Goal: Navigation & Orientation: Find specific page/section

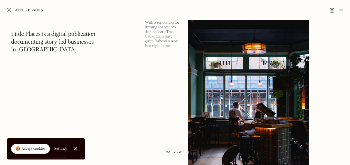
scroll to position [40, 0]
click at [77, 148] on link "Close Cookie Popup" at bounding box center [75, 148] width 11 height 11
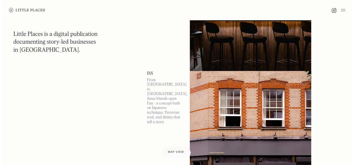
scroll to position [480, 0]
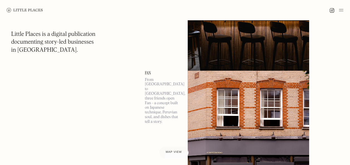
click at [147, 71] on link "Fan" at bounding box center [163, 73] width 36 height 4
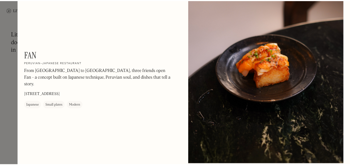
scroll to position [442, 0]
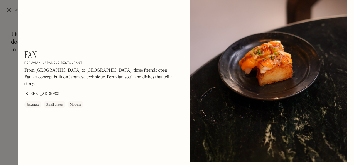
click at [2, 99] on div at bounding box center [177, 82] width 354 height 165
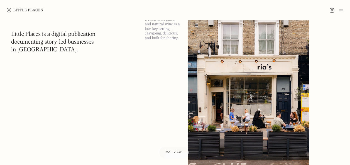
scroll to position [1215, 0]
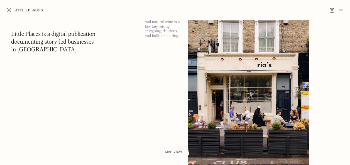
click at [174, 150] on div "Map view" at bounding box center [173, 153] width 17 height 6
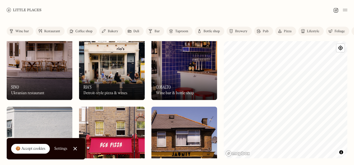
scroll to position [191, 0]
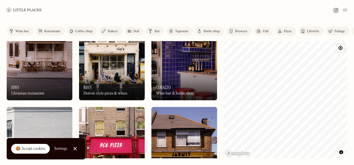
click at [75, 148] on div at bounding box center [75, 149] width 4 height 4
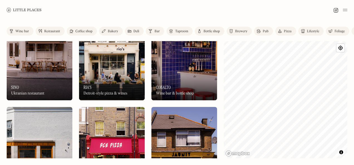
click at [46, 32] on div "Restaurant" at bounding box center [52, 31] width 16 height 3
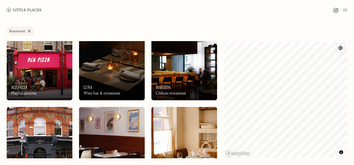
click at [222, 140] on div "Label Restaurant Wine bar Restaurant Coffee shop Bakery Deli Bar Taproom Bottle…" at bounding box center [177, 92] width 354 height 145
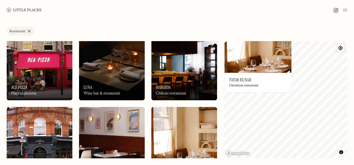
click at [243, 107] on div "© Mapbox © OpenStreetMap Improve this map On Our Radar Tatar Bunar Ukrainian re…" at bounding box center [286, 100] width 124 height 118
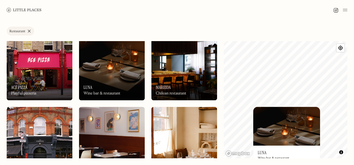
click at [270, 165] on html "Places Map Store About Apply 🍪 Accept cookies Settings Close Cookie Popup Close…" at bounding box center [177, 82] width 354 height 165
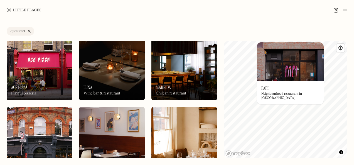
click at [277, 81] on div "© Mapbox © OpenStreetMap Improve this map On Our Radar Papi Neighbourhood resta…" at bounding box center [286, 100] width 124 height 118
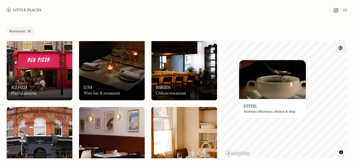
click at [273, 97] on div "© Mapbox © OpenStreetMap Improve this map On Our Radar Kipferl Austrian coffeeh…" at bounding box center [286, 100] width 124 height 118
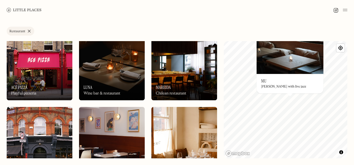
click at [272, 66] on img at bounding box center [290, 54] width 67 height 39
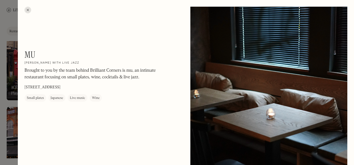
click at [28, 9] on div at bounding box center [28, 10] width 7 height 7
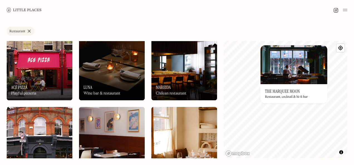
click at [288, 89] on h3 "The Marquee Moon" at bounding box center [282, 91] width 35 height 5
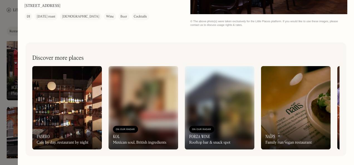
scroll to position [791, 0]
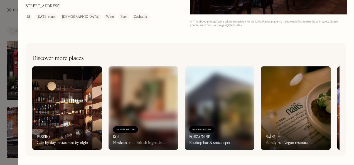
click at [128, 106] on img at bounding box center [144, 109] width 70 height 84
click at [72, 88] on img at bounding box center [67, 109] width 70 height 84
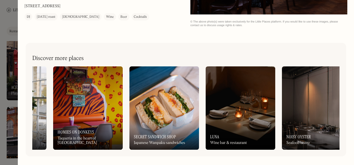
scroll to position [0, 449]
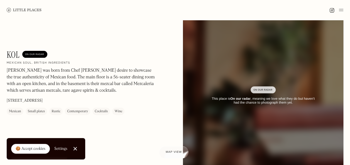
scroll to position [31, 0]
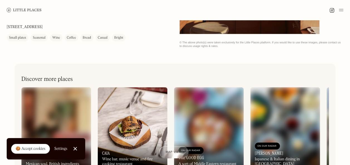
scroll to position [93, 0]
